Goal: Transaction & Acquisition: Purchase product/service

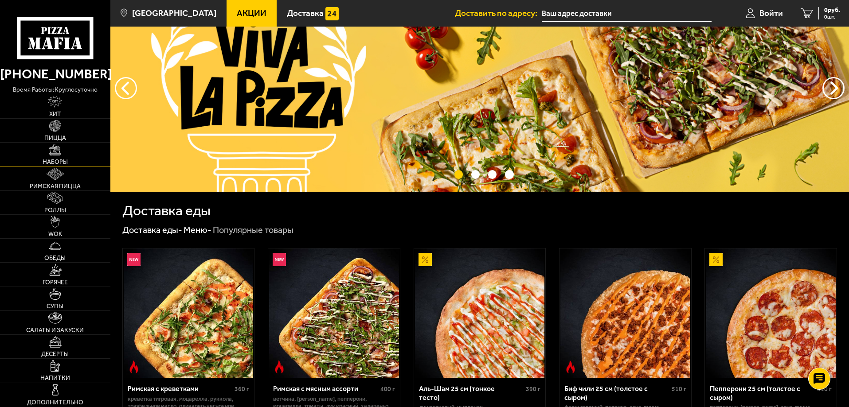
scroll to position [44, 0]
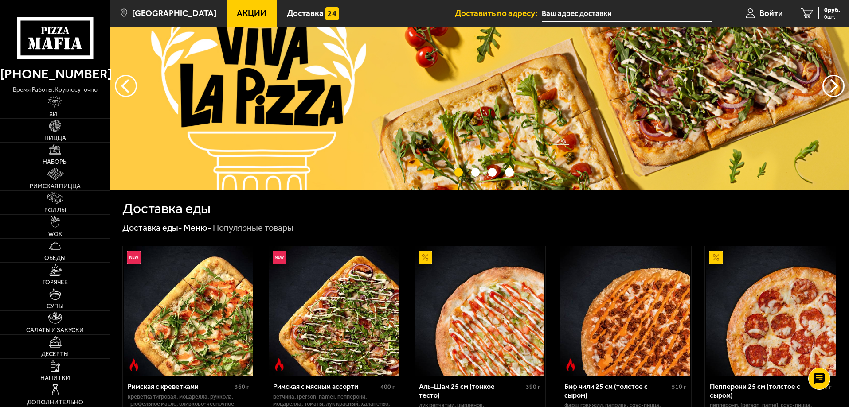
click at [242, 7] on link "Акции" at bounding box center [252, 13] width 50 height 27
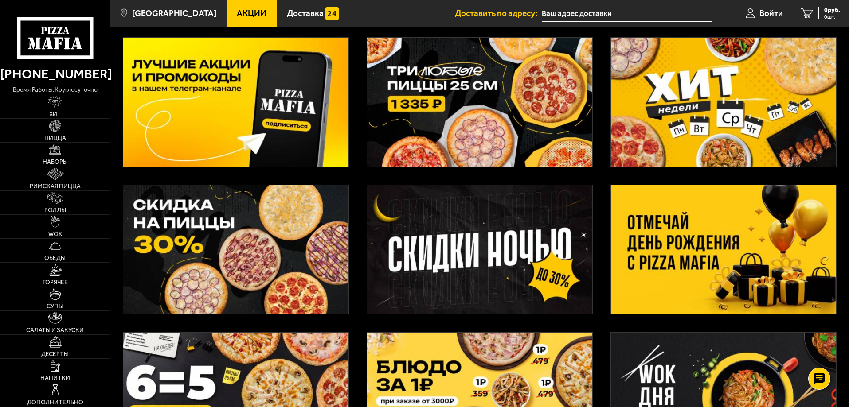
scroll to position [89, 0]
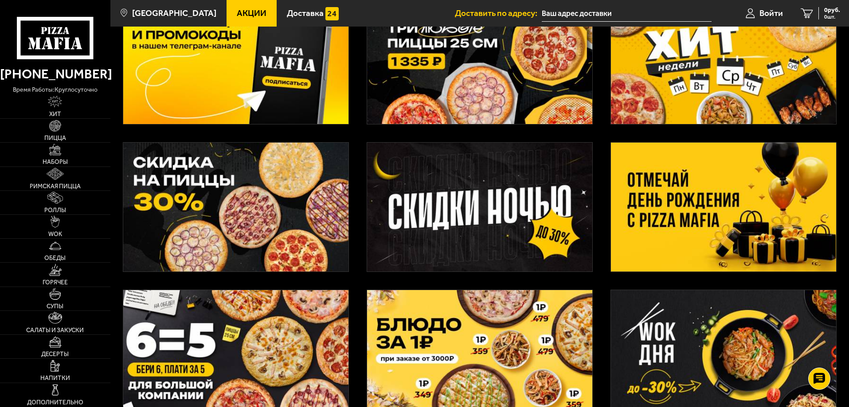
click at [688, 236] on img at bounding box center [723, 207] width 225 height 129
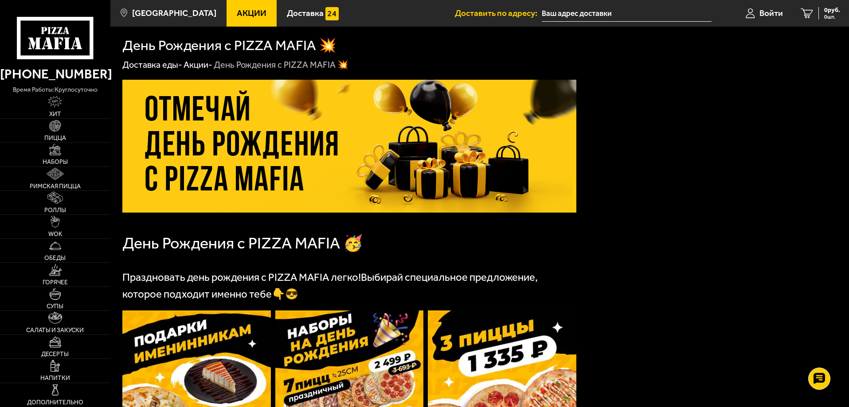
click at [237, 13] on span "Акции" at bounding box center [252, 13] width 30 height 8
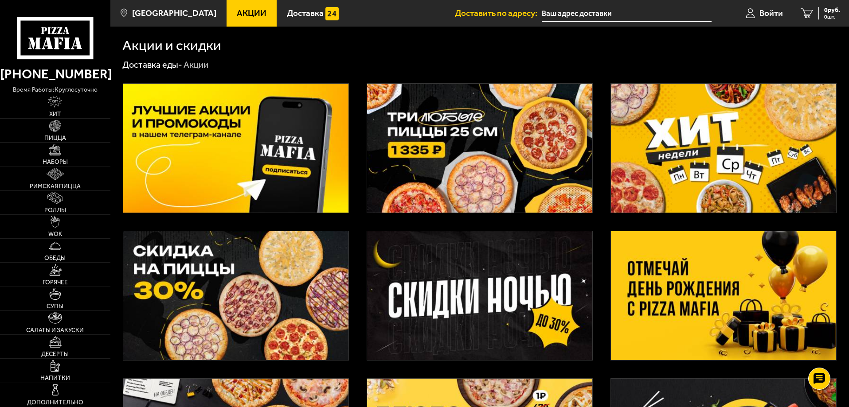
click at [251, 10] on link "Акции" at bounding box center [252, 13] width 50 height 27
click at [241, 11] on span "Акции" at bounding box center [252, 13] width 30 height 8
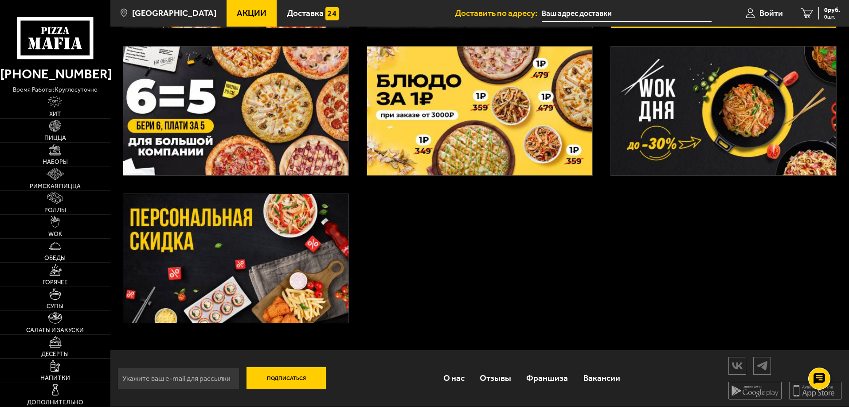
scroll to position [334, 0]
click at [275, 269] on img at bounding box center [235, 258] width 225 height 129
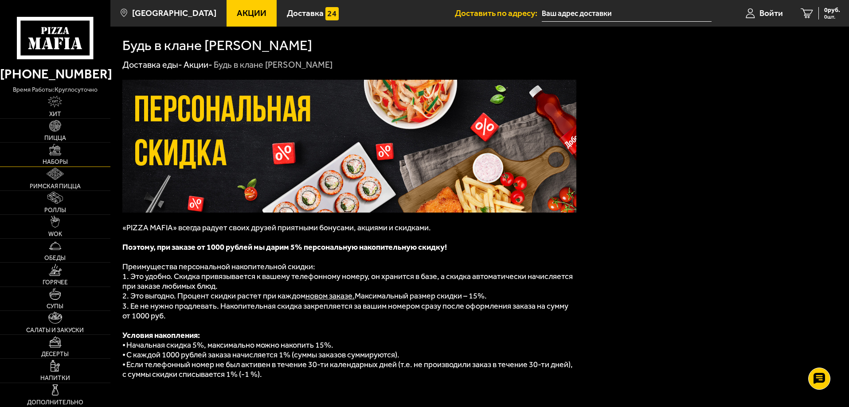
click at [56, 155] on img at bounding box center [55, 150] width 12 height 12
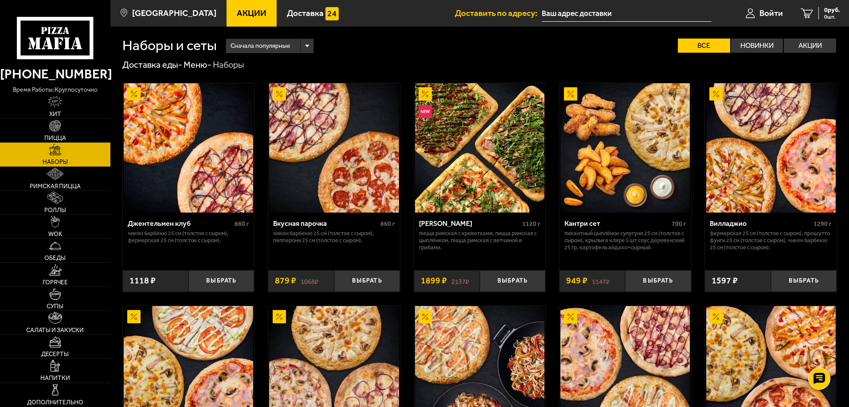
click at [239, 9] on span "Акции" at bounding box center [252, 13] width 30 height 8
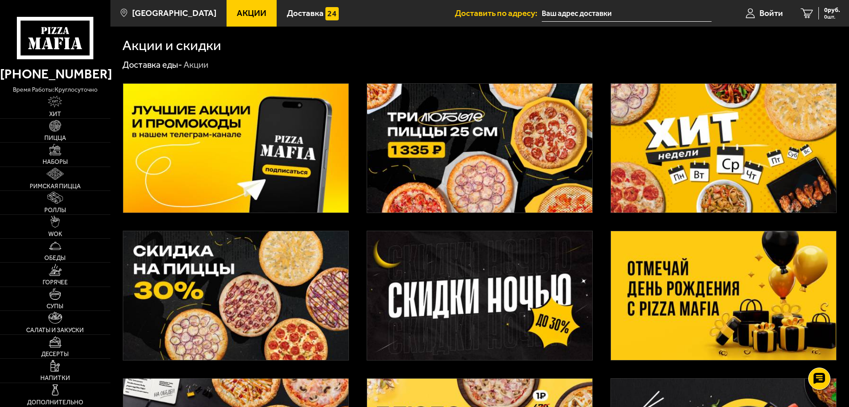
click at [707, 284] on img at bounding box center [723, 295] width 225 height 129
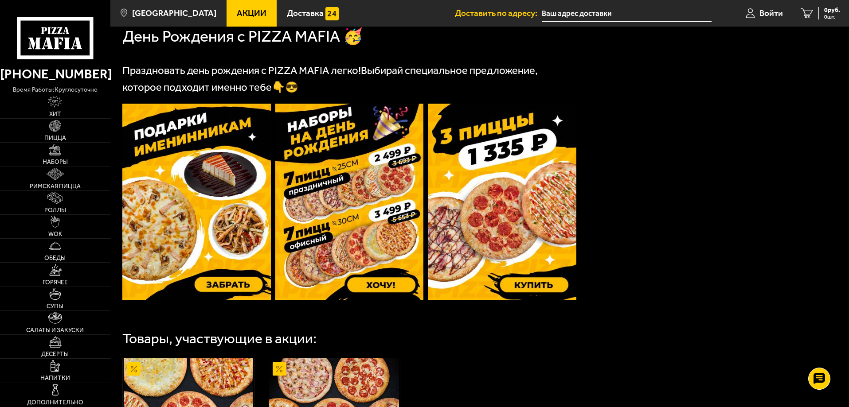
scroll to position [222, 0]
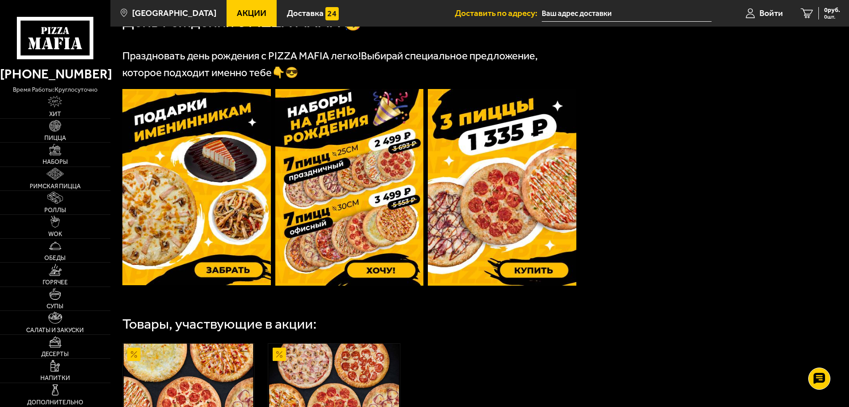
click at [543, 270] on img at bounding box center [502, 187] width 148 height 197
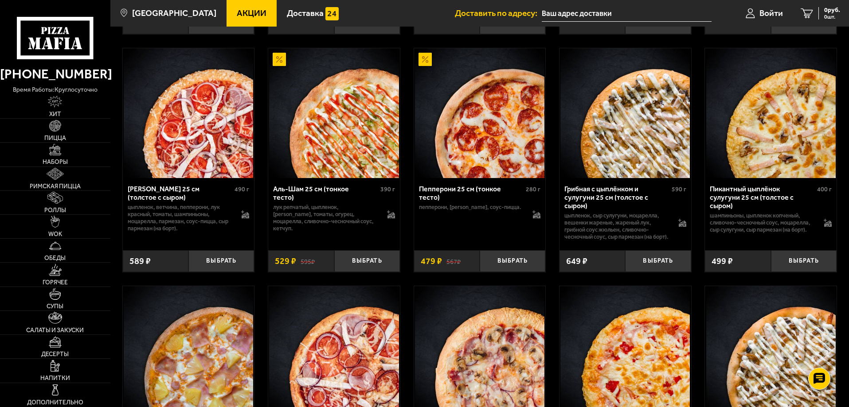
scroll to position [719, 0]
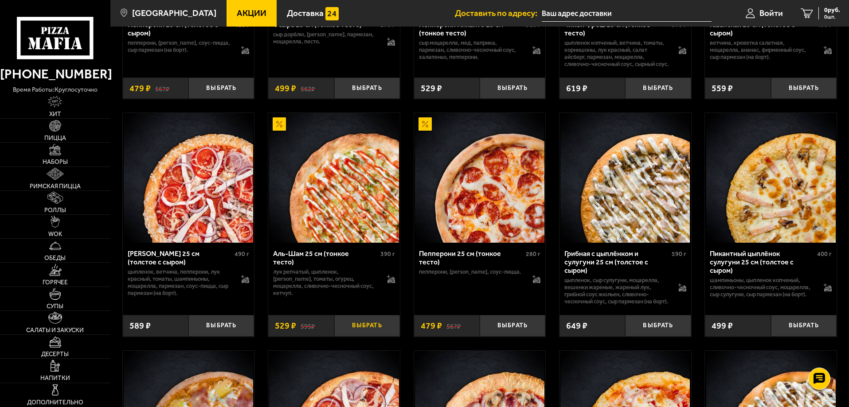
click at [371, 337] on button "Выбрать" at bounding box center [367, 326] width 66 height 22
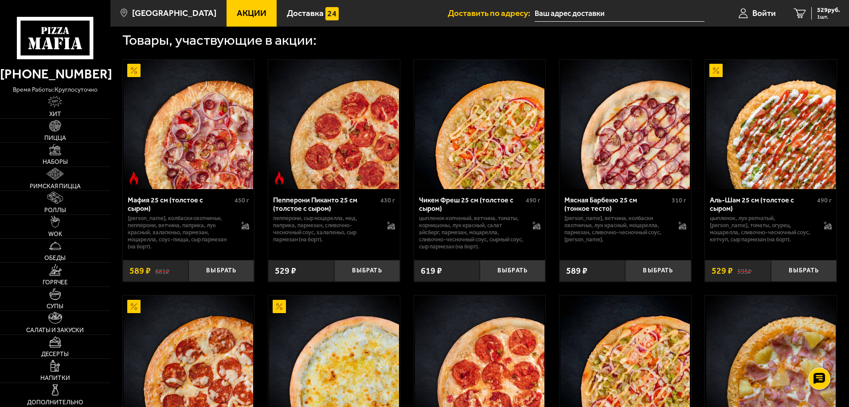
scroll to position [320, 0]
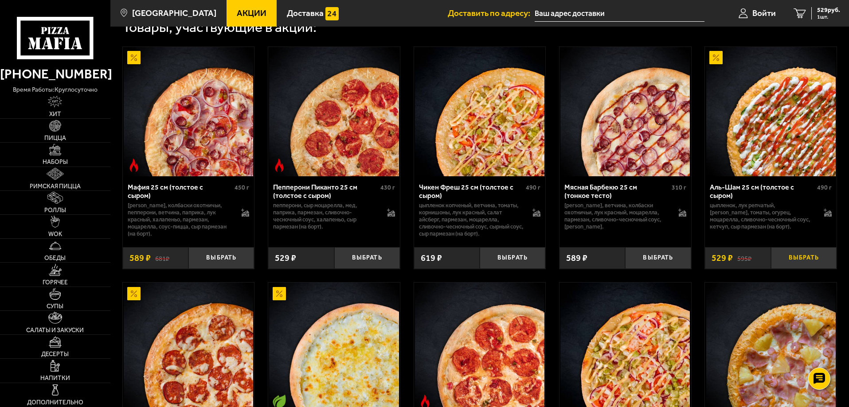
click at [798, 260] on button "Выбрать" at bounding box center [804, 258] width 66 height 22
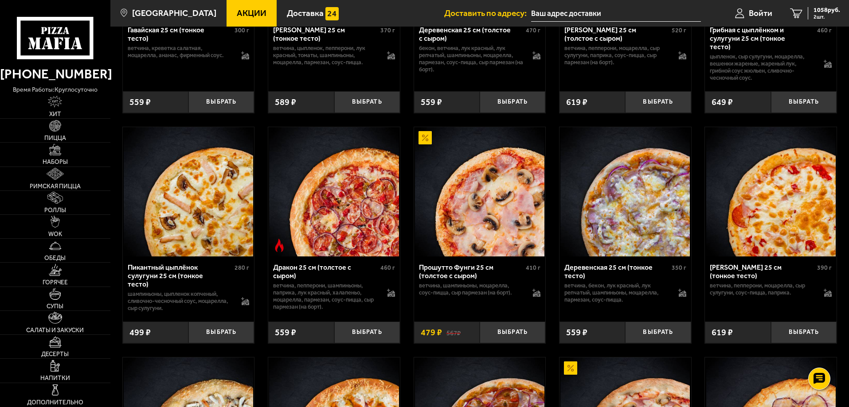
scroll to position [1207, 0]
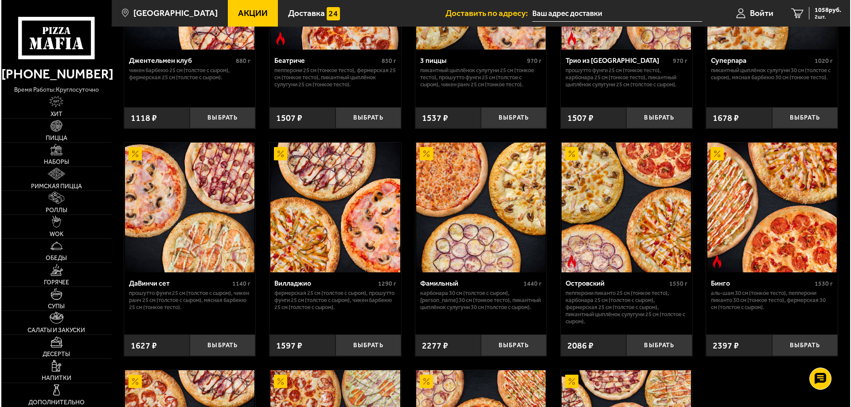
scroll to position [546, 0]
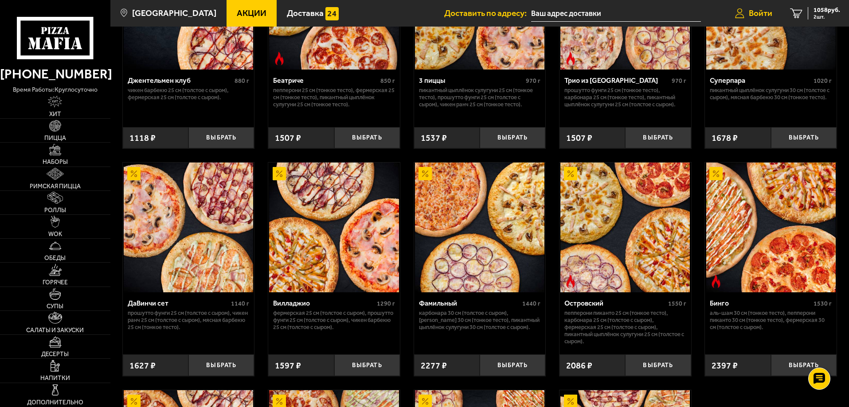
click at [754, 17] on span "Войти" at bounding box center [760, 13] width 23 height 8
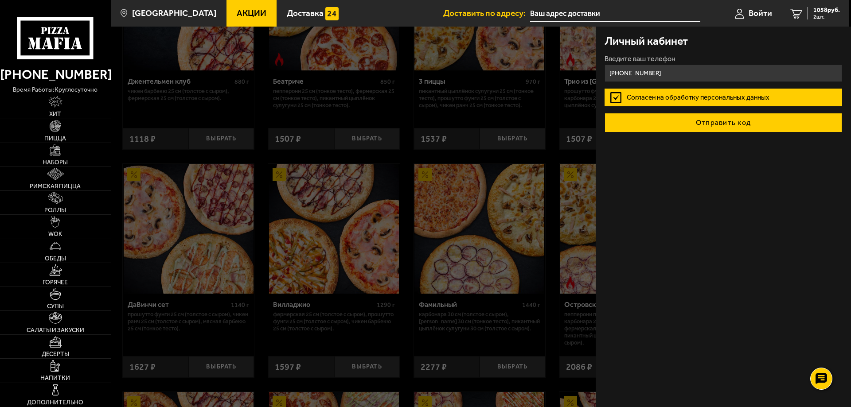
type input "[PHONE_NUMBER]"
click at [717, 126] on button "Отправить код" at bounding box center [724, 123] width 238 height 20
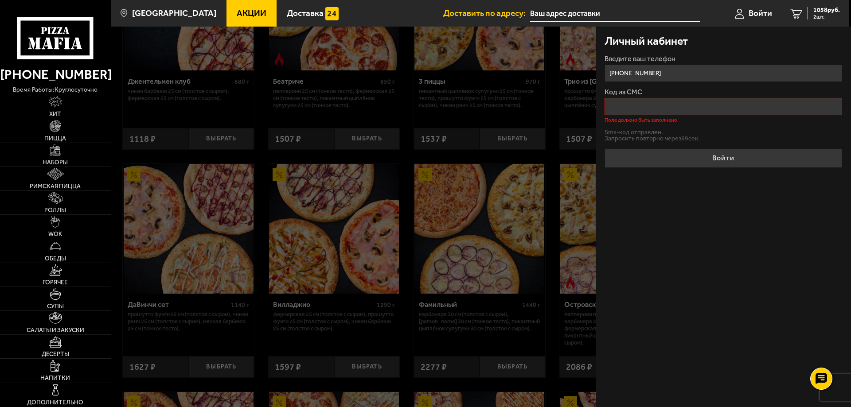
click at [647, 279] on div "Личный кабинет Введите ваш телефон [PHONE_NUMBER] Код из СМС Поле должно быть з…" at bounding box center [723, 217] width 255 height 381
click at [58, 126] on img at bounding box center [56, 126] width 12 height 12
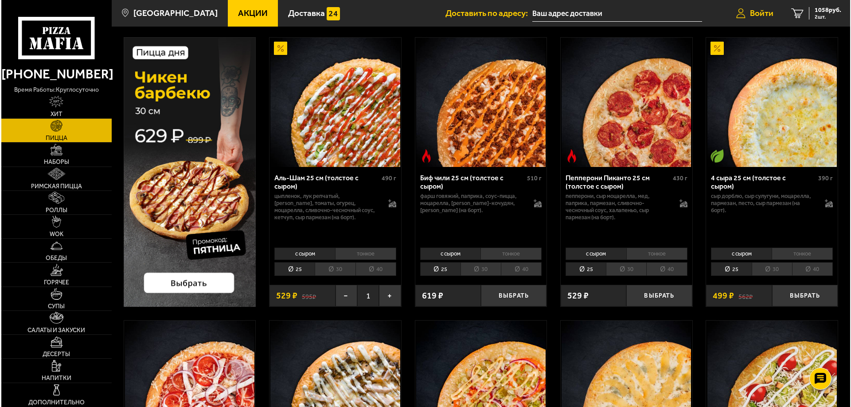
scroll to position [44, 0]
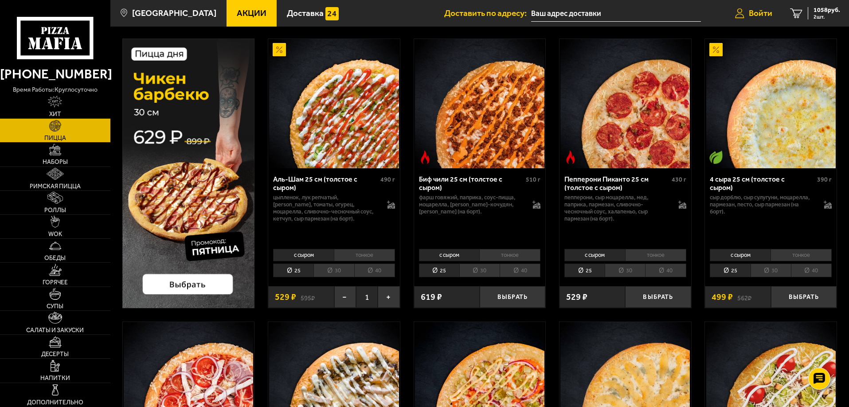
click at [771, 11] on span "Войти" at bounding box center [760, 13] width 23 height 8
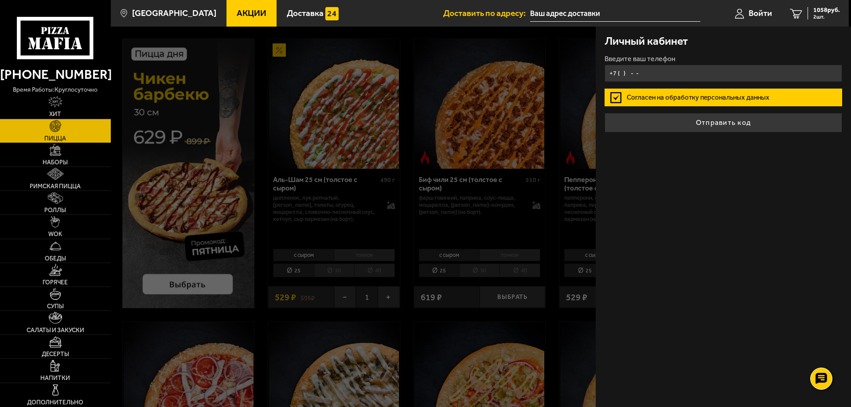
click at [621, 73] on input "+7 ( ) - -" at bounding box center [724, 73] width 238 height 17
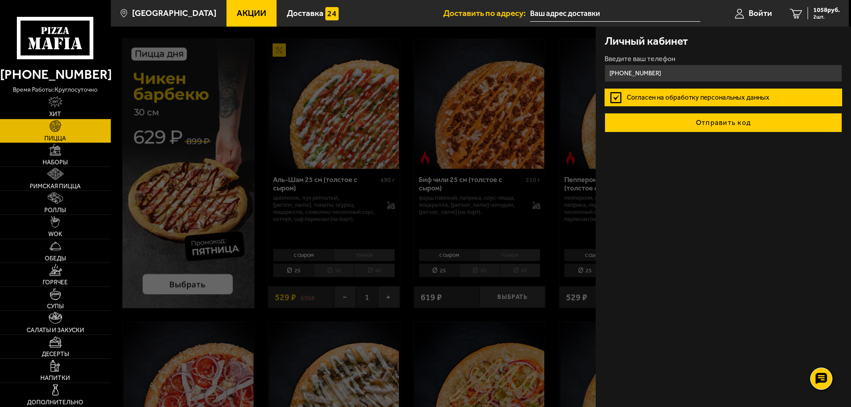
type input "[PHONE_NUMBER]"
click at [748, 124] on button "Отправить код" at bounding box center [724, 123] width 238 height 20
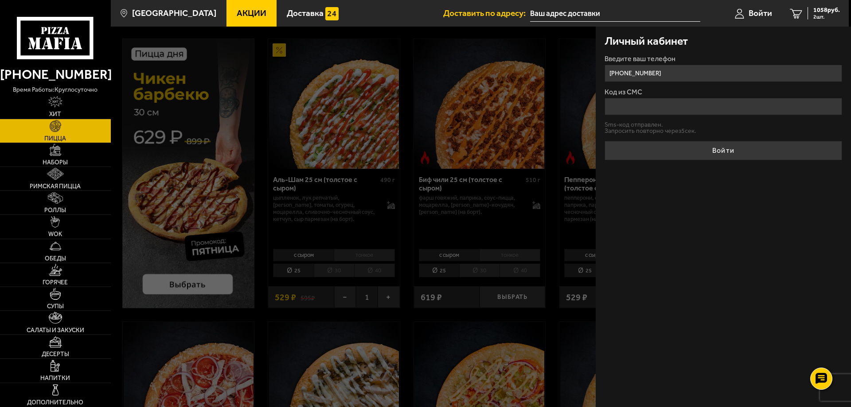
type input "9"
click at [637, 125] on form "Введите ваш телефон [PHONE_NUMBER] Код из СМС Поле должно быть заполнено Отправ…" at bounding box center [724, 109] width 238 height 108
click at [665, 114] on input "Код из СМС" at bounding box center [724, 106] width 238 height 17
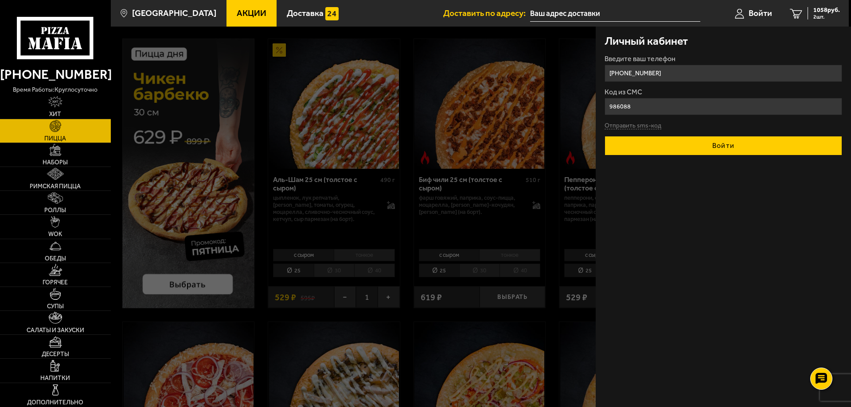
type input "986088"
click at [729, 148] on button "Войти" at bounding box center [724, 146] width 238 height 20
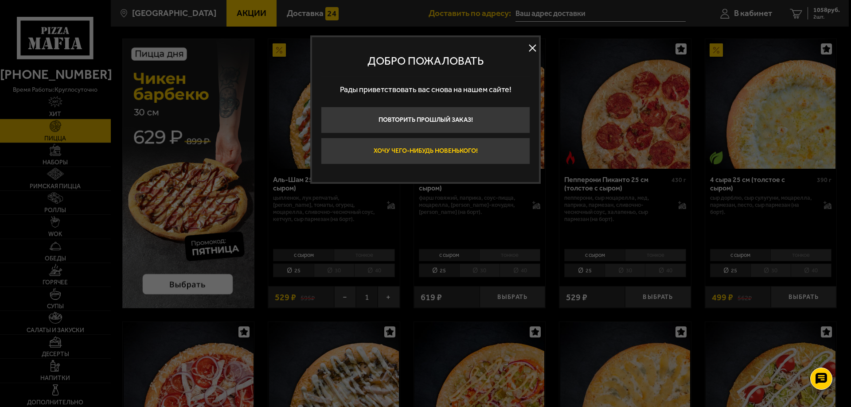
click at [468, 150] on button "Хочу чего-нибудь новенького!" at bounding box center [425, 151] width 209 height 27
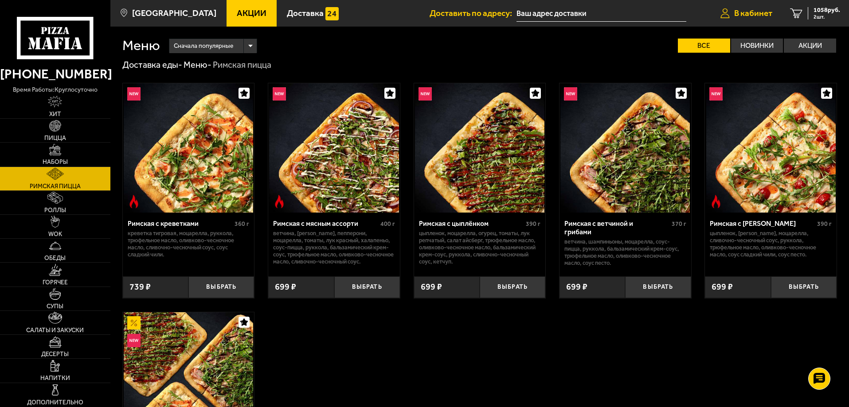
click at [759, 9] on span "В кабинет" at bounding box center [753, 13] width 38 height 8
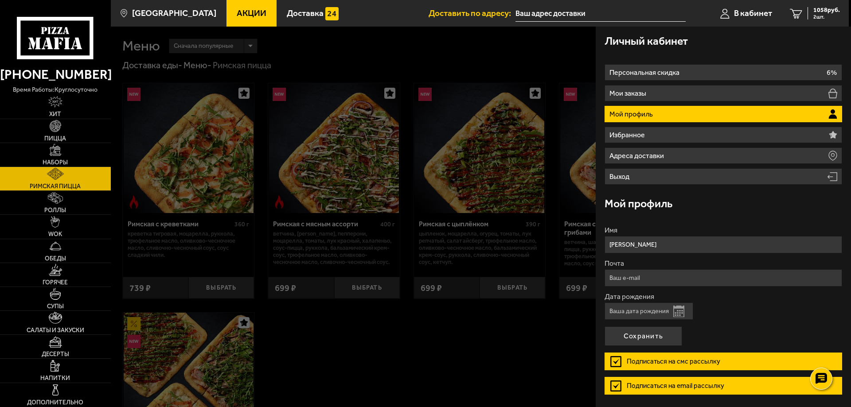
click at [679, 310] on button "Открыть календарь" at bounding box center [678, 312] width 11 height 12
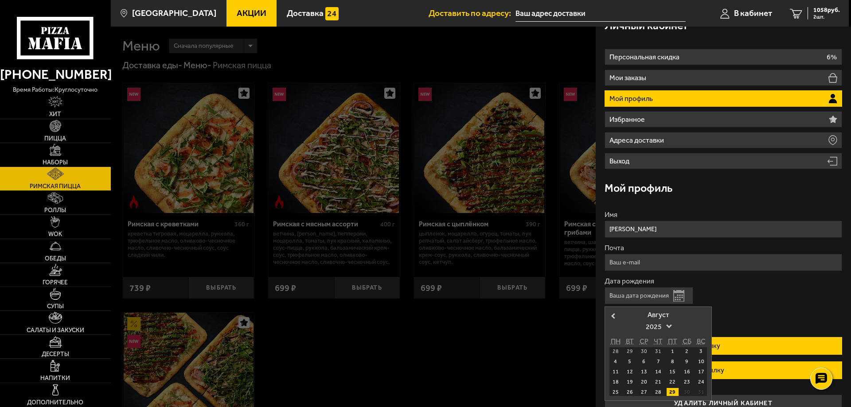
scroll to position [30, 0]
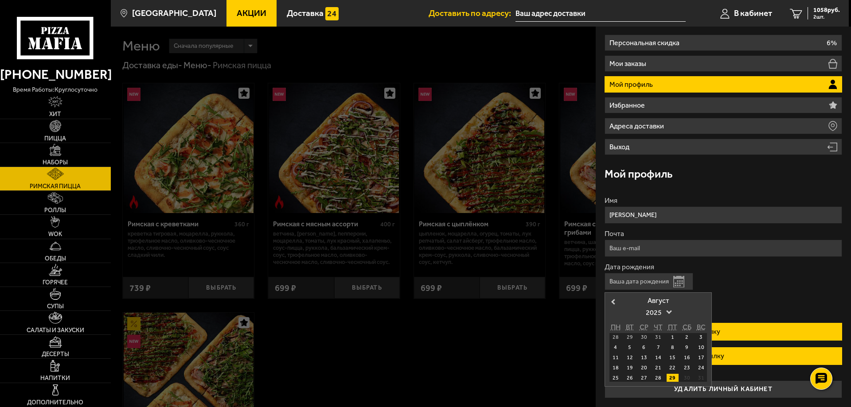
click at [736, 282] on div "Дата рождения Открыть календарь Previous Month [DATE] ПН ВТ СР ЧТ ПТ СБ ВС 28 2…" at bounding box center [724, 277] width 238 height 27
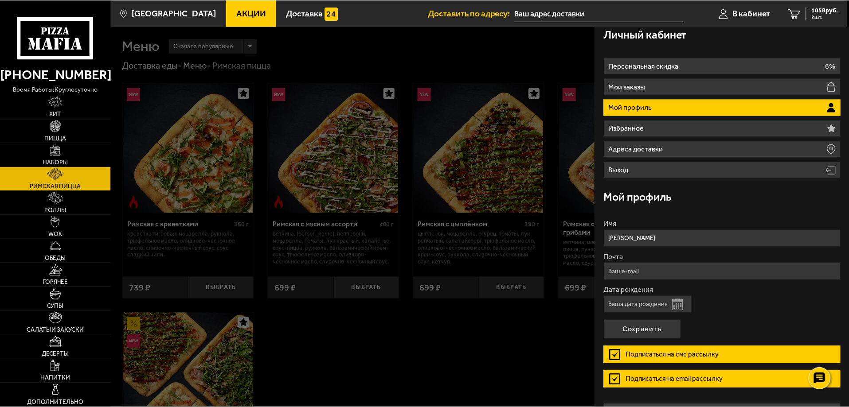
scroll to position [0, 0]
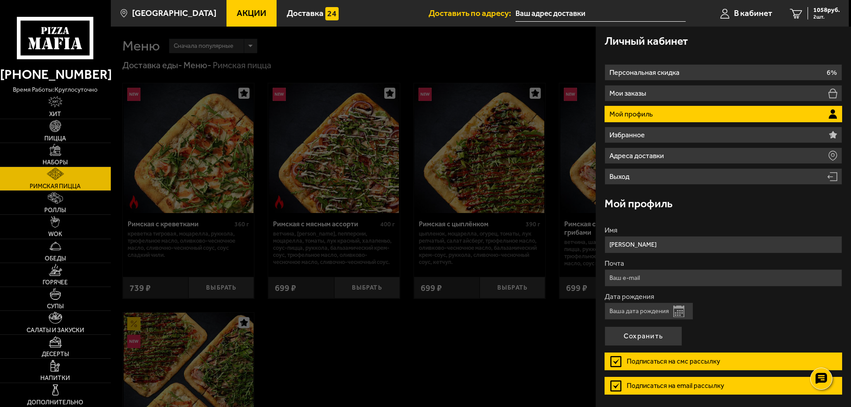
click at [817, 46] on div "Личный кабинет" at bounding box center [724, 41] width 238 height 29
click at [59, 133] on link "Пицца" at bounding box center [55, 130] width 111 height 23
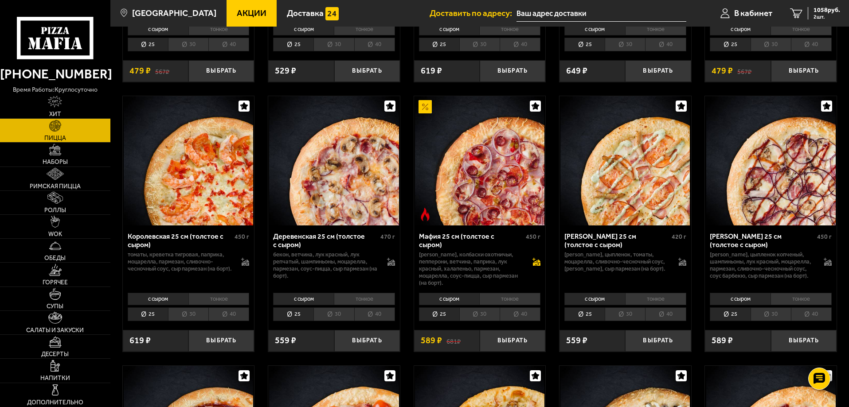
scroll to position [798, 0]
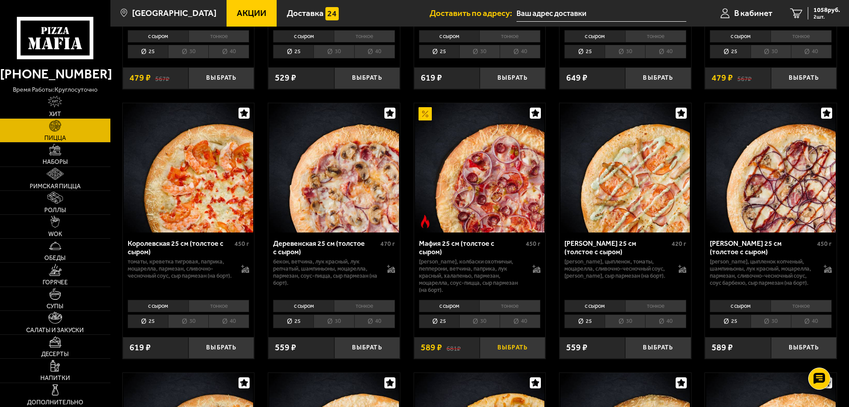
click at [510, 355] on button "Выбрать" at bounding box center [513, 348] width 66 height 22
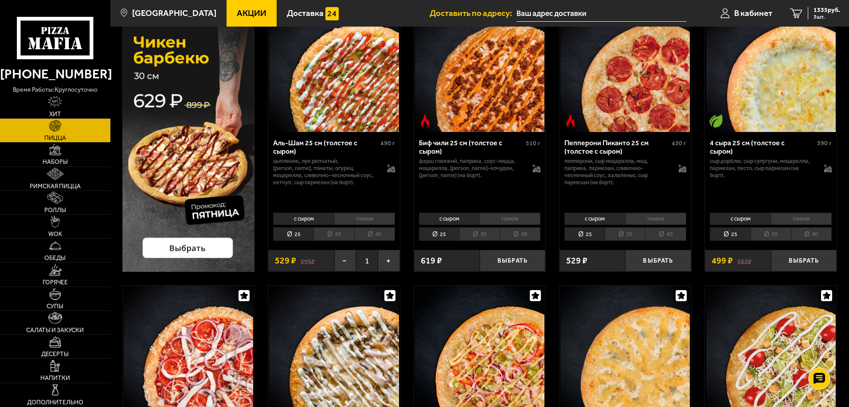
scroll to position [0, 0]
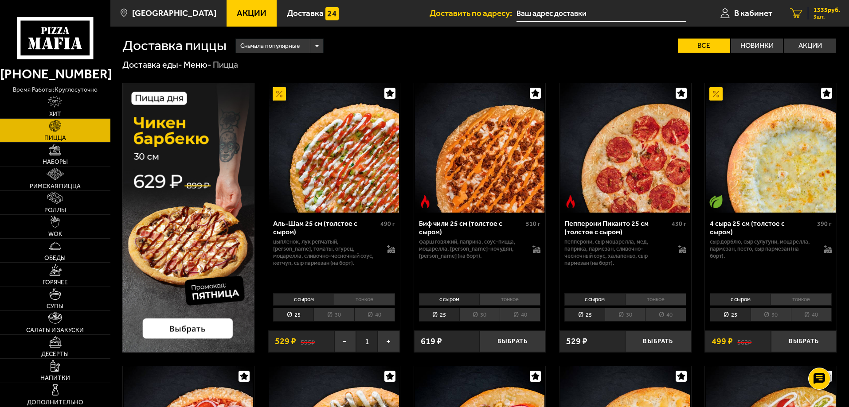
click at [823, 7] on span "1335 руб." at bounding box center [826, 10] width 27 height 6
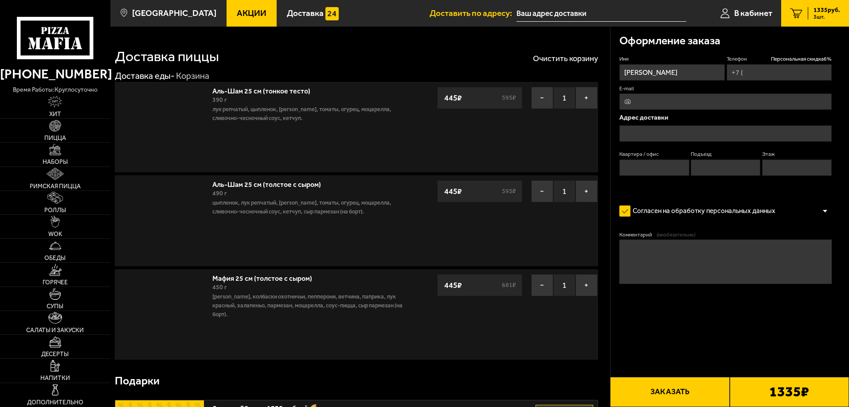
type input "[PHONE_NUMBER]"
type input "[STREET_ADDRESS]"
type input "143"
type input "10"
type input "3"
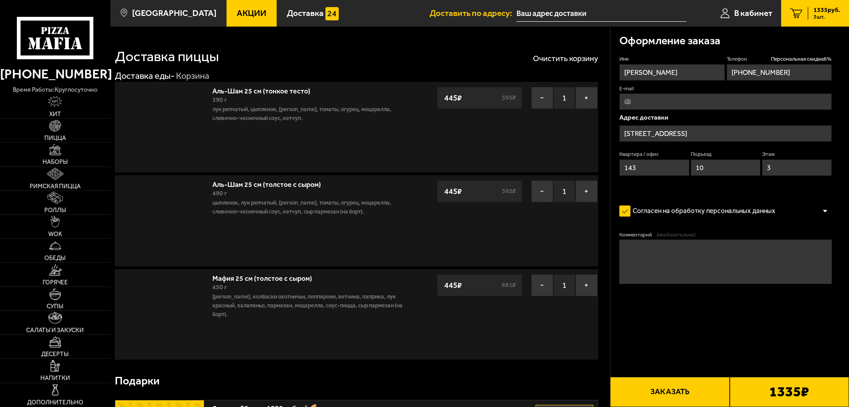
type input "[STREET_ADDRESS]"
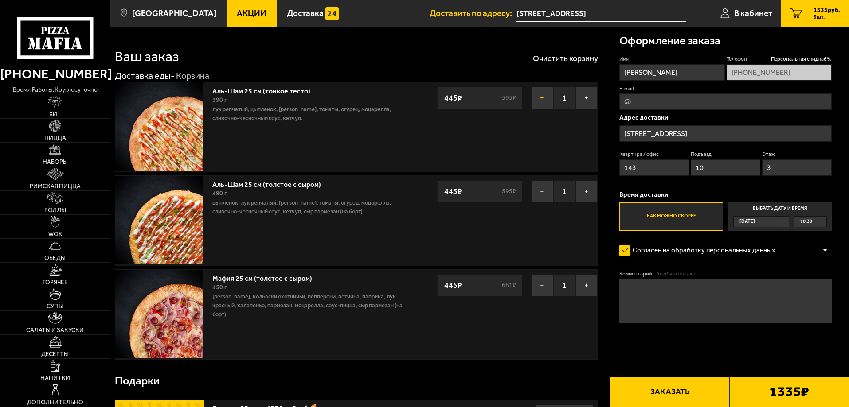
click at [539, 100] on button "−" at bounding box center [542, 98] width 22 height 22
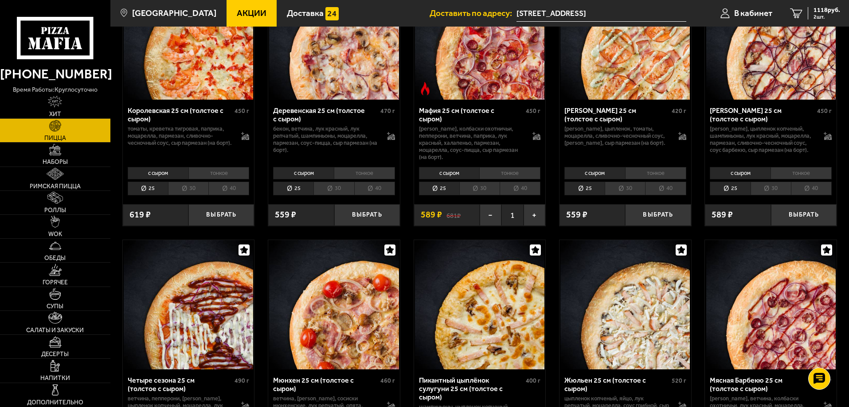
scroll to position [1153, 0]
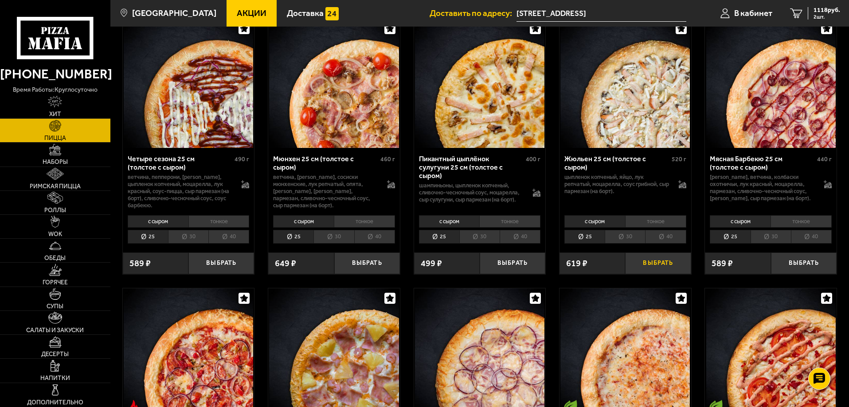
click at [663, 273] on button "Выбрать" at bounding box center [658, 264] width 66 height 22
click at [817, 8] on span "1335 руб." at bounding box center [826, 10] width 27 height 6
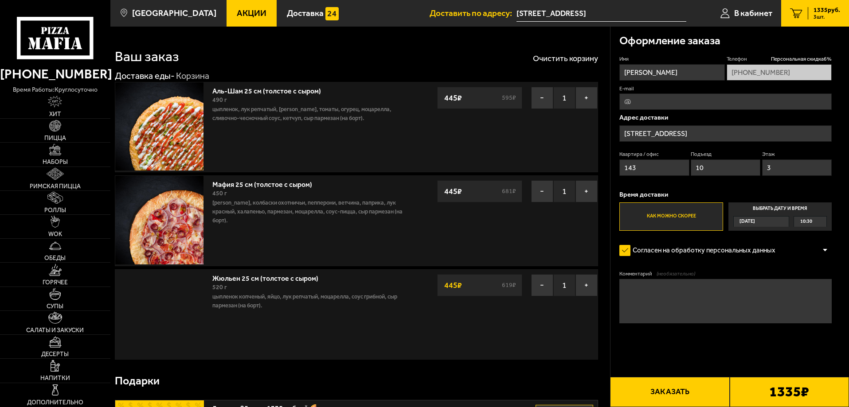
type input "[STREET_ADDRESS]"
